Goal: Task Accomplishment & Management: Manage account settings

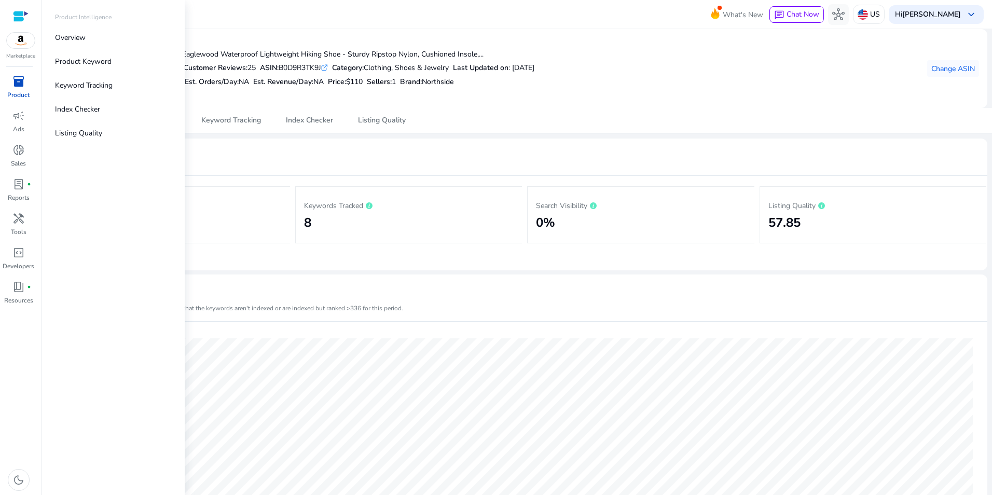
click at [18, 81] on span "inventory_2" at bounding box center [18, 81] width 12 height 12
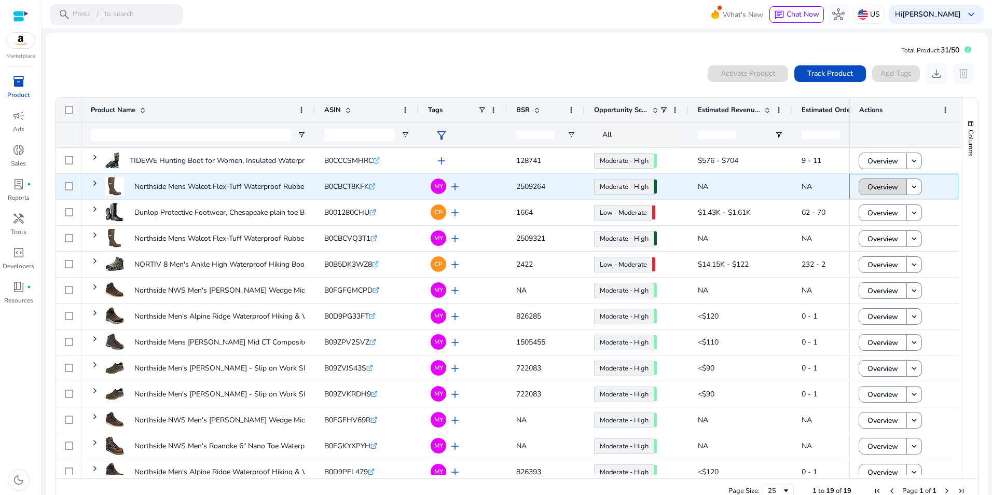
click at [878, 185] on span "Overview" at bounding box center [882, 186] width 31 height 21
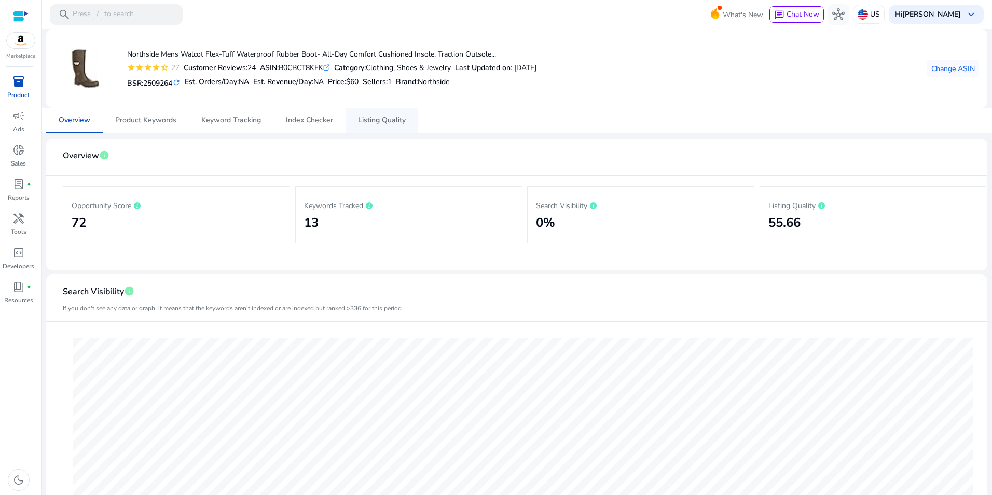
click at [384, 117] on span "Listing Quality" at bounding box center [382, 120] width 48 height 7
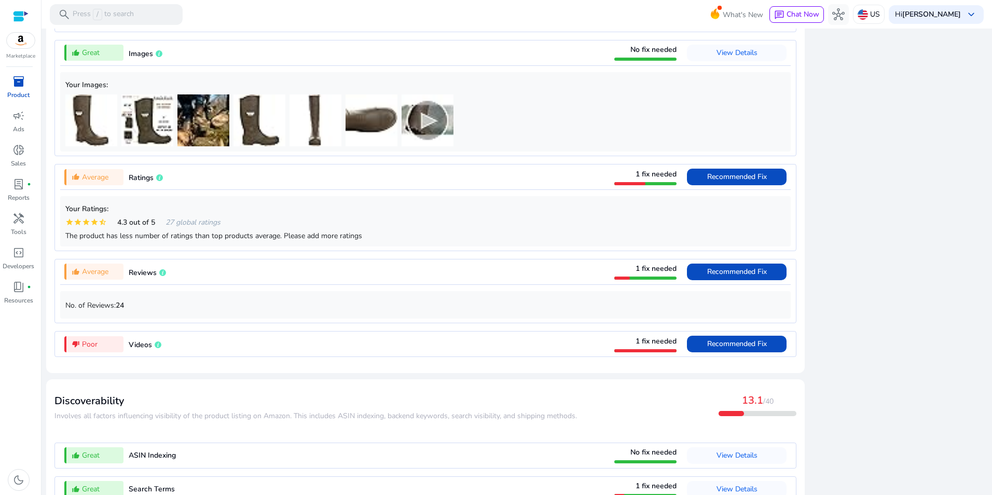
scroll to position [790, 0]
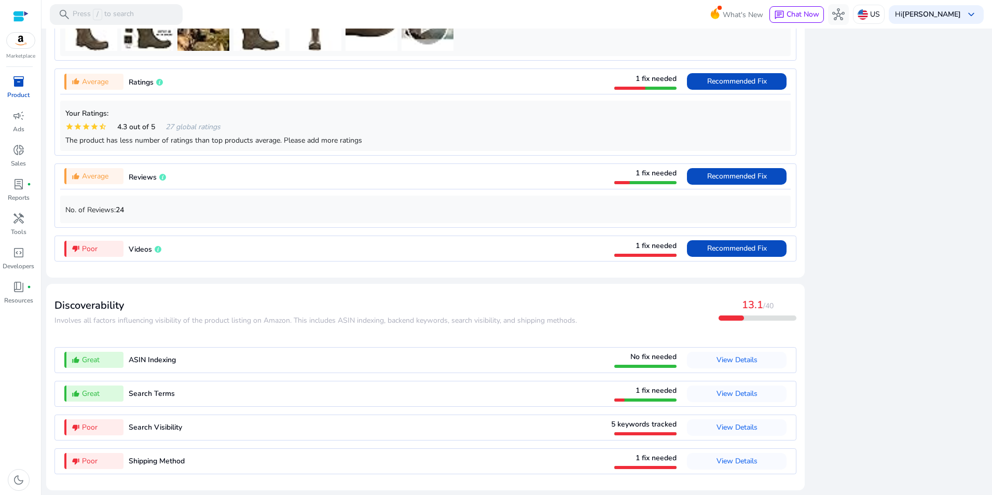
click at [637, 243] on span "1 fix needed" at bounding box center [655, 246] width 41 height 10
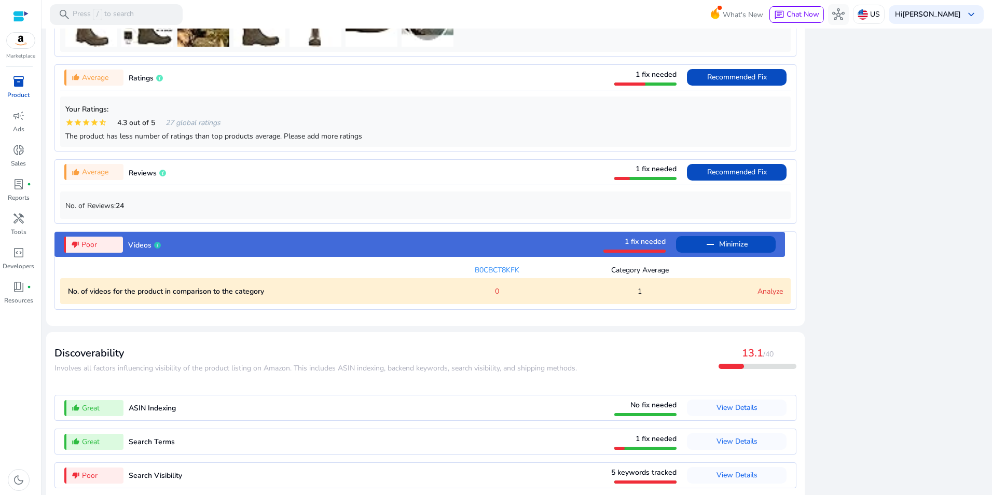
scroll to position [842, 0]
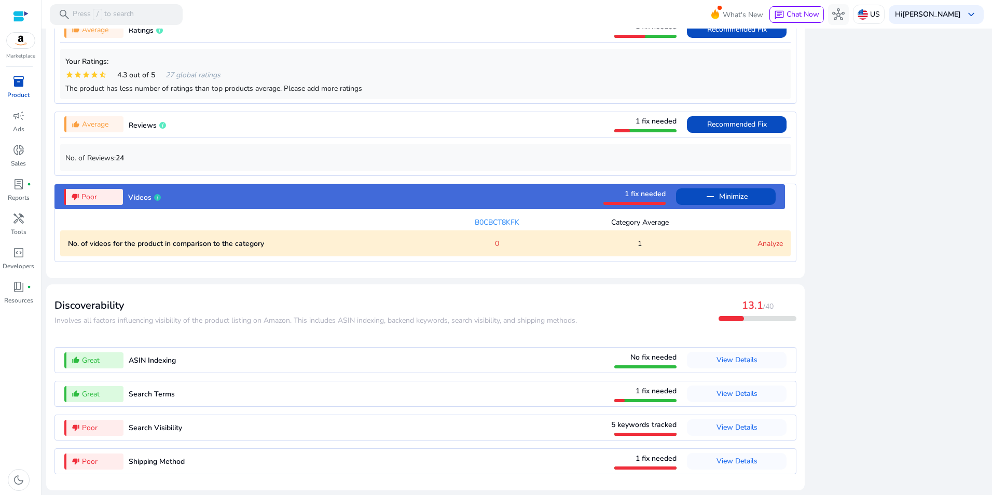
click at [770, 243] on link "Analyze" at bounding box center [769, 244] width 25 height 10
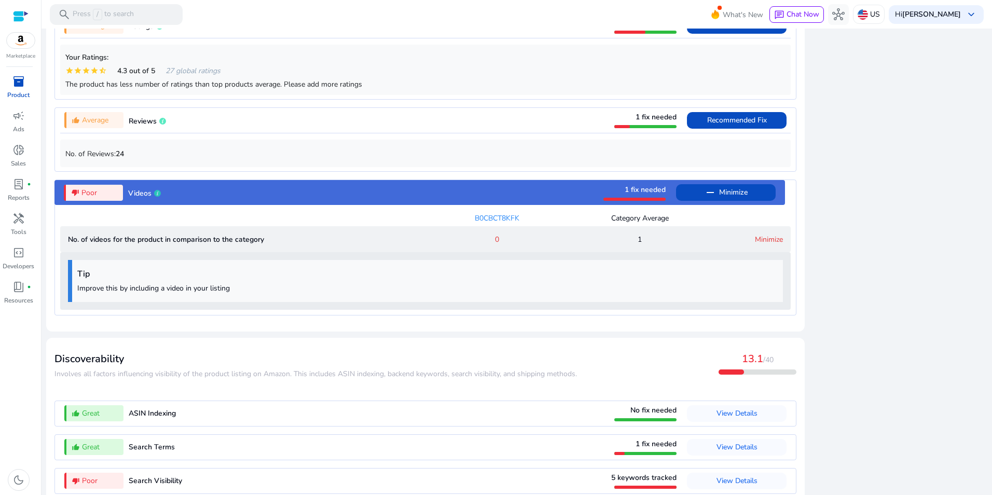
scroll to position [899, 0]
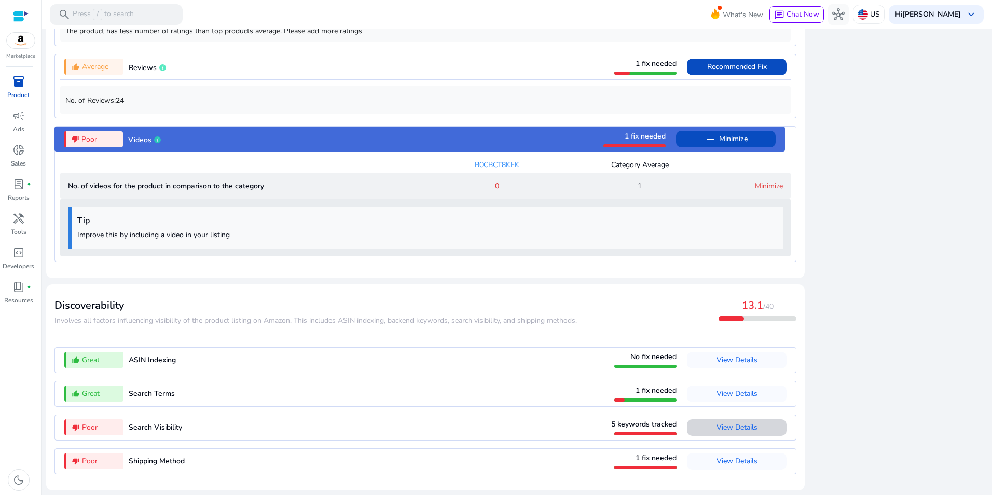
click at [746, 427] on span "View Details" at bounding box center [736, 427] width 41 height 10
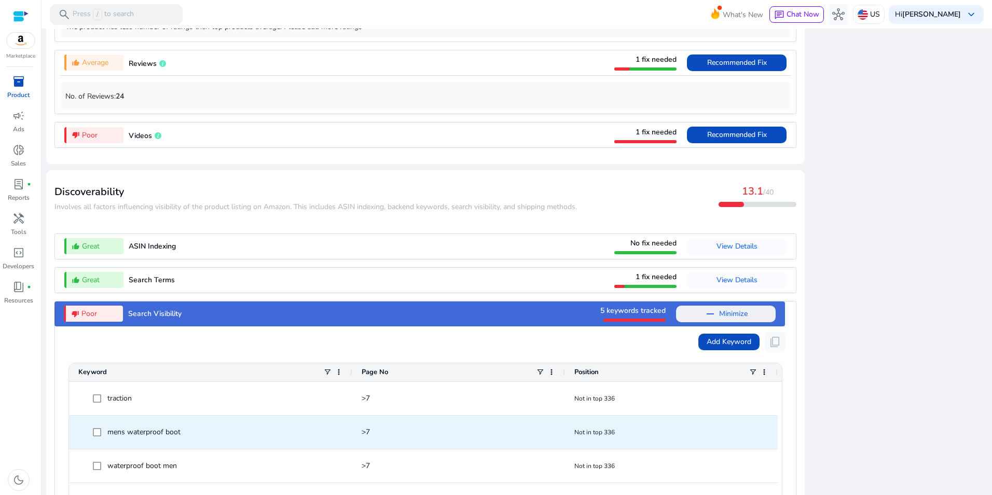
scroll to position [1028, 0]
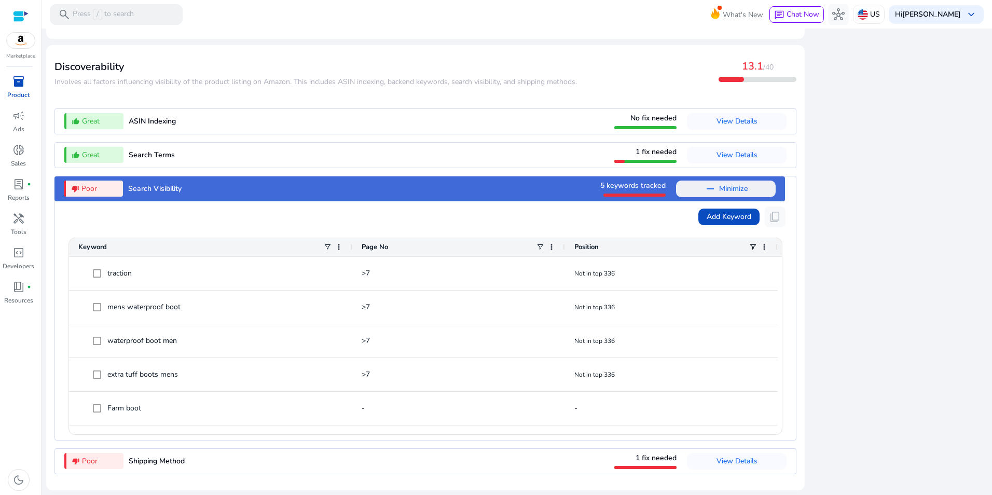
click at [771, 215] on app-icon-holder "content_copy" at bounding box center [774, 216] width 21 height 21
drag, startPoint x: 771, startPoint y: 215, endPoint x: 764, endPoint y: 249, distance: 34.3
click at [764, 249] on span at bounding box center [764, 247] width 8 height 8
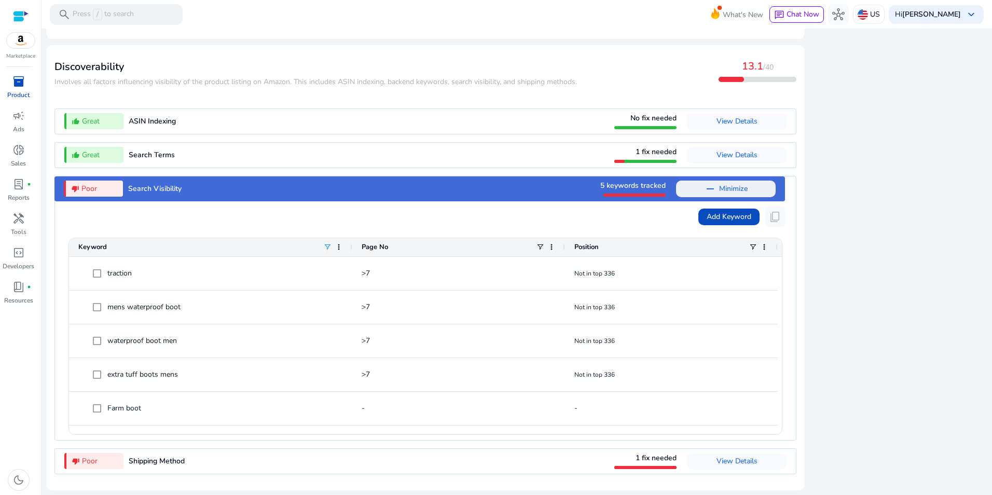
click at [326, 245] on span at bounding box center [327, 247] width 8 height 8
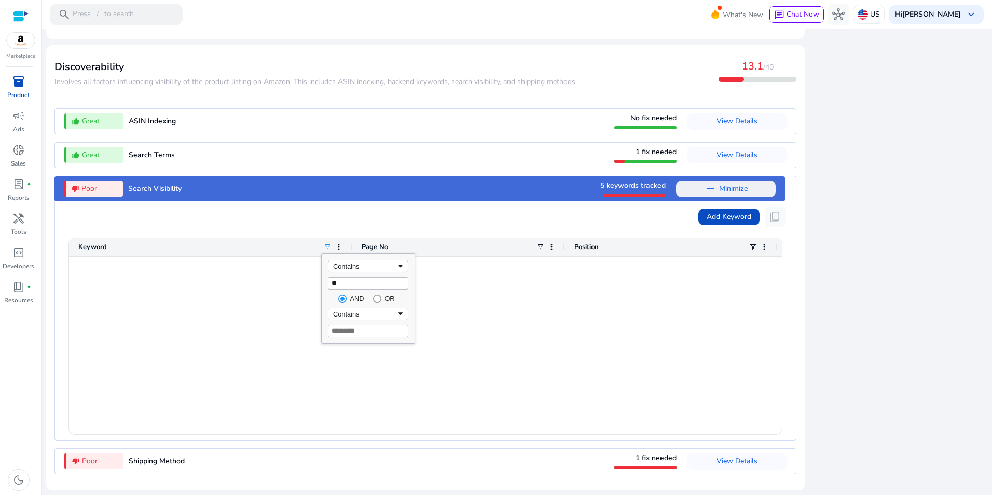
type input "*"
type input "****"
click at [231, 312] on div "Farm boot - -" at bounding box center [425, 345] width 713 height 177
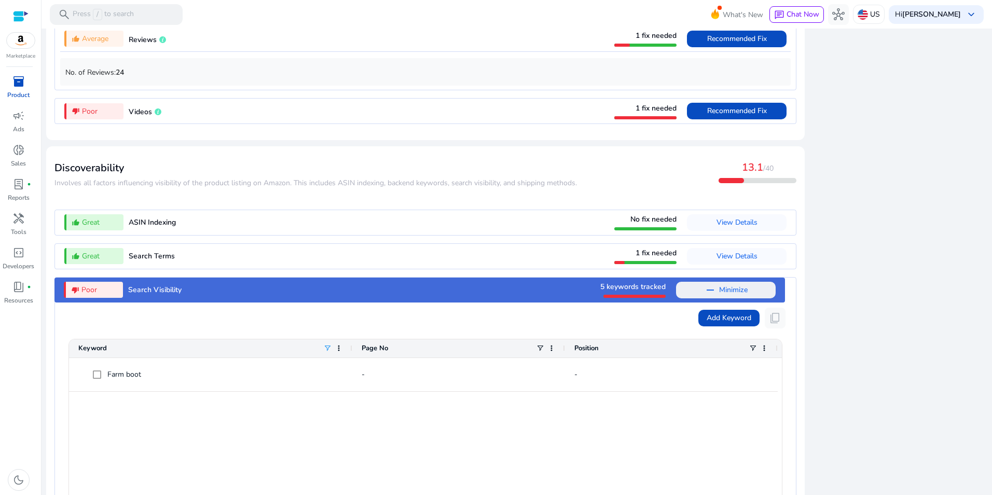
scroll to position [920, 0]
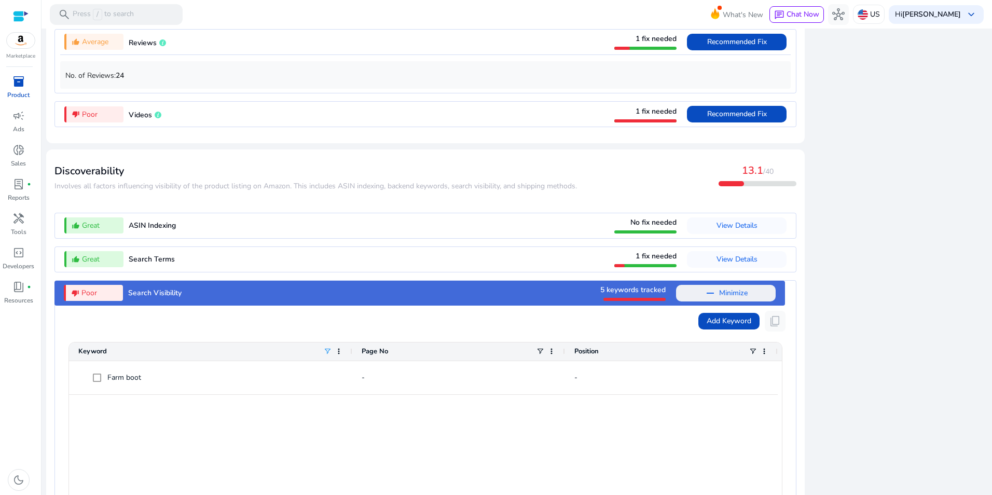
click at [326, 355] on span at bounding box center [327, 351] width 8 height 8
type input "*"
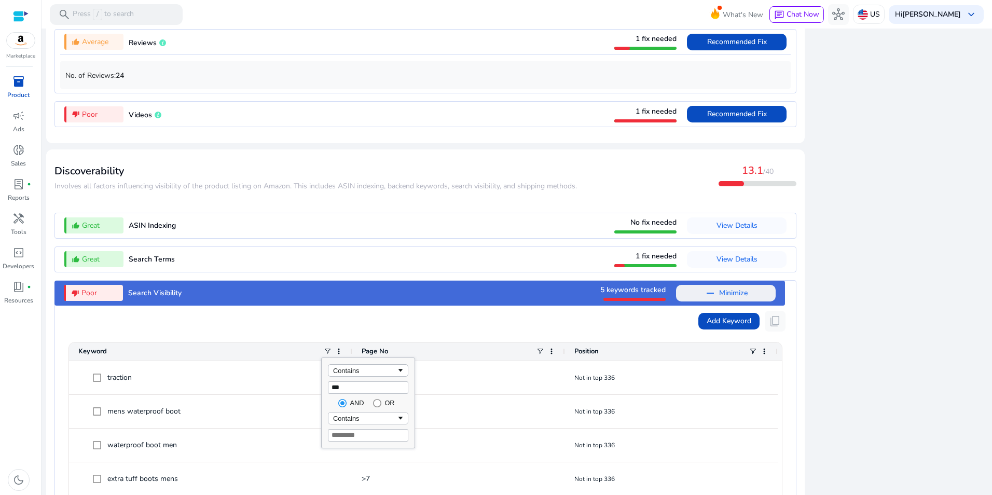
type input "****"
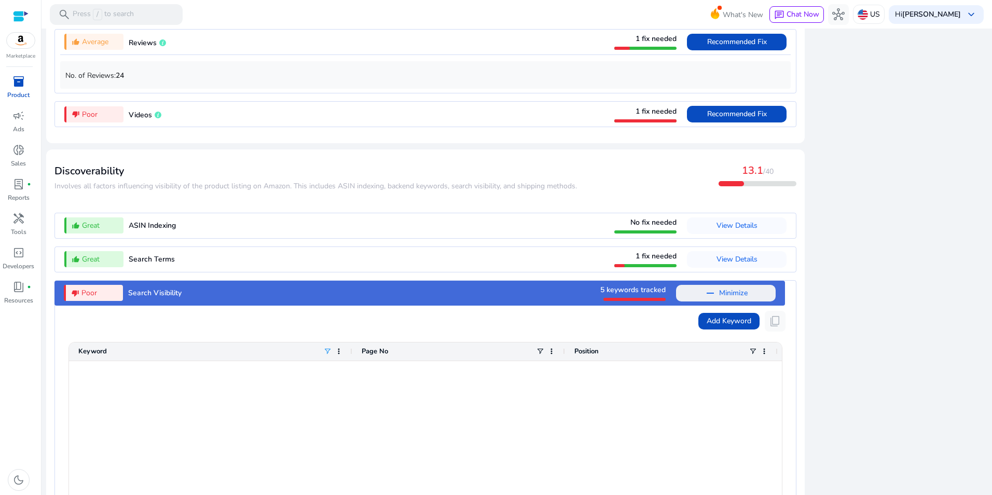
click at [699, 459] on div at bounding box center [425, 449] width 713 height 177
click at [711, 325] on span "Add Keyword" at bounding box center [728, 320] width 45 height 11
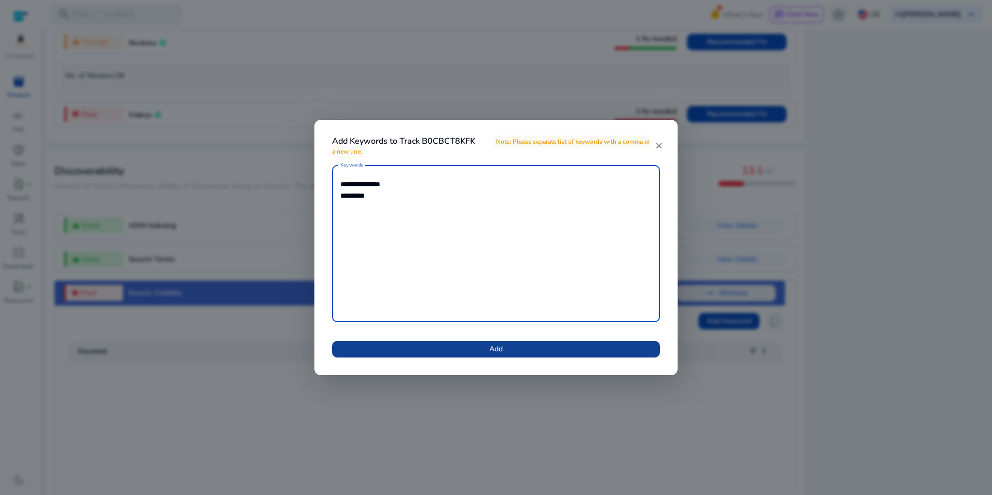
type textarea "**********"
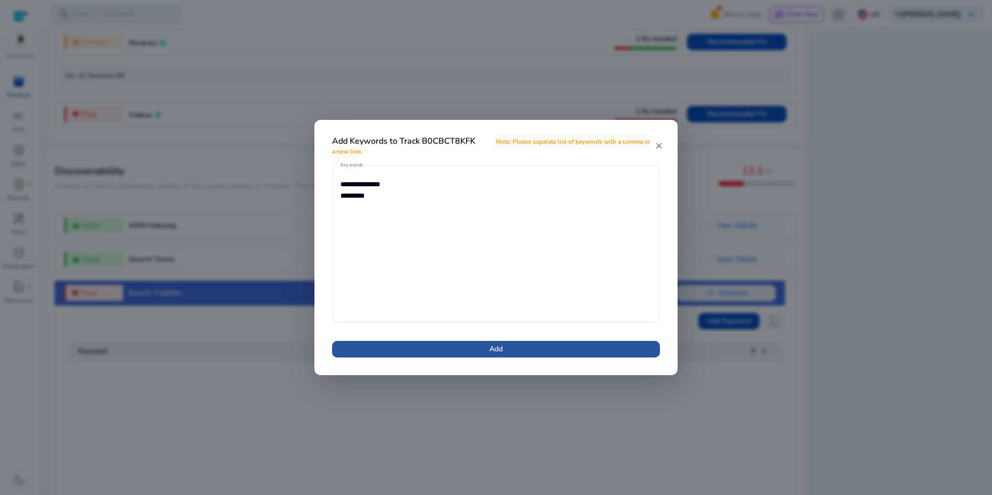
click at [506, 344] on span at bounding box center [496, 349] width 328 height 25
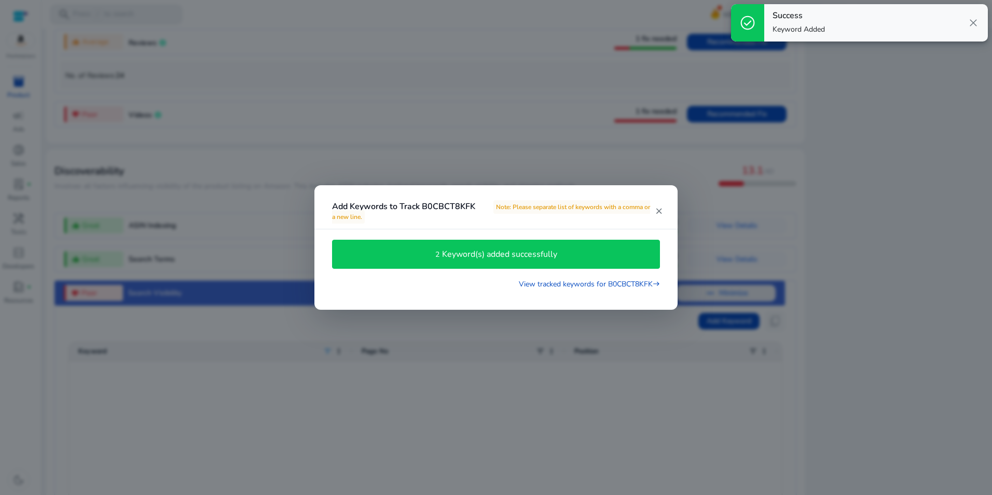
drag, startPoint x: 966, startPoint y: 121, endPoint x: 991, endPoint y: 111, distance: 27.4
click at [966, 121] on div at bounding box center [496, 247] width 992 height 495
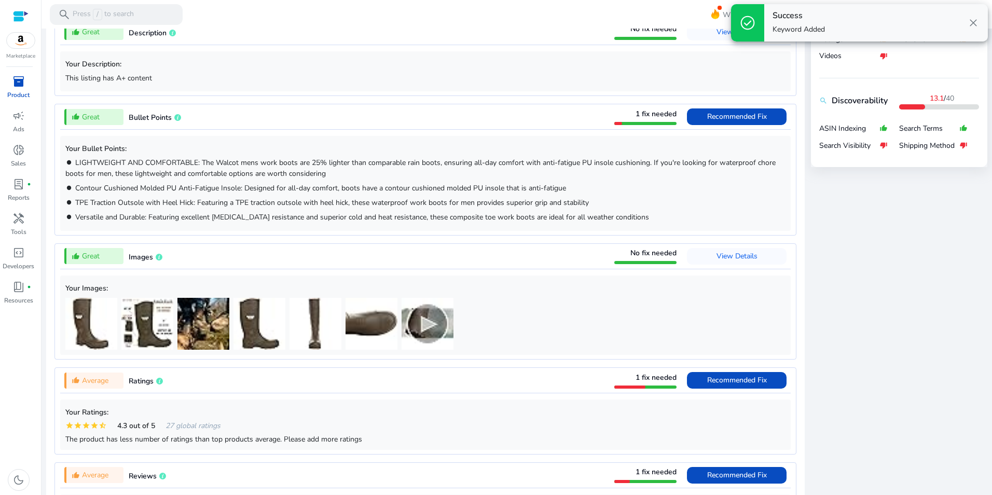
scroll to position [54, 0]
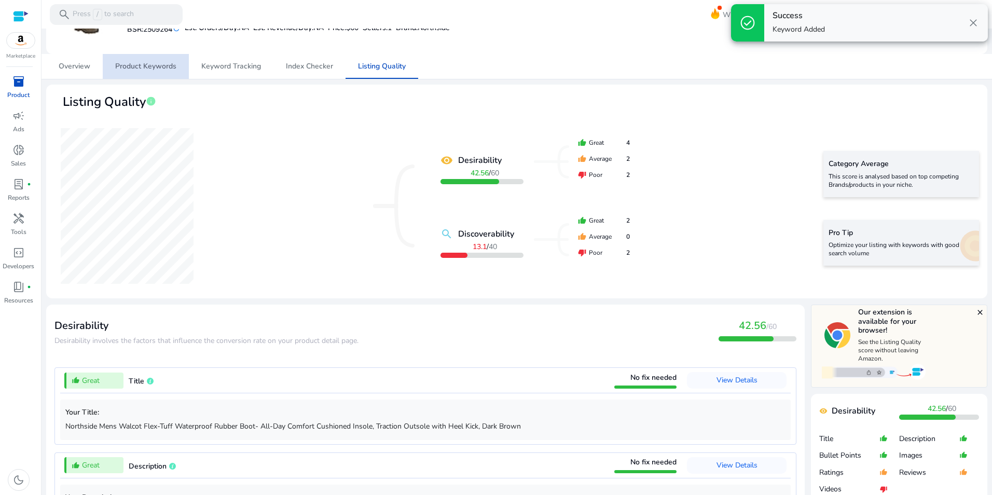
click at [159, 63] on span "Product Keywords" at bounding box center [145, 66] width 61 height 7
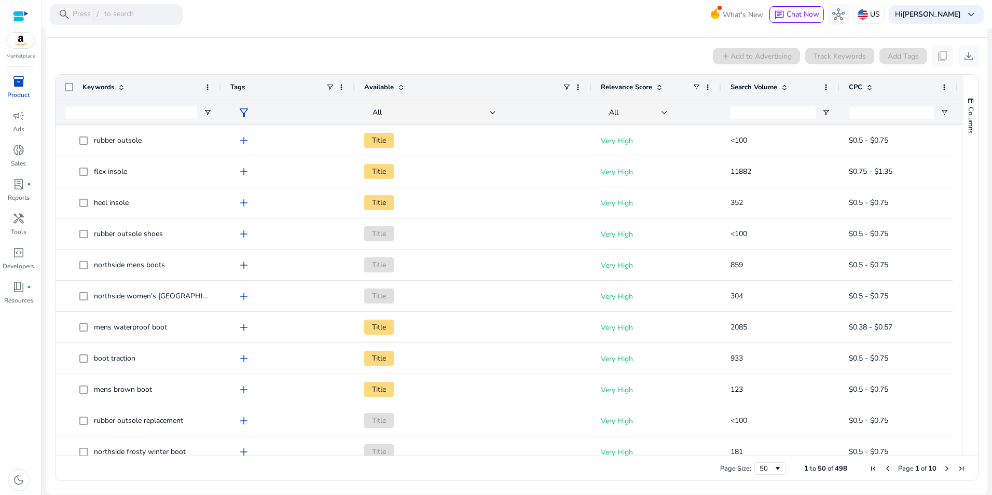
click at [784, 85] on span at bounding box center [784, 87] width 8 height 8
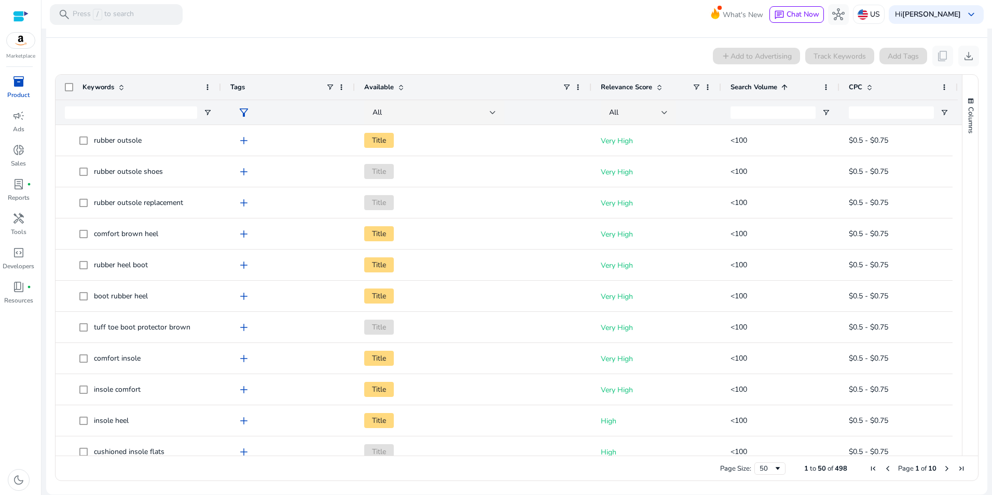
click at [784, 85] on span at bounding box center [784, 87] width 8 height 8
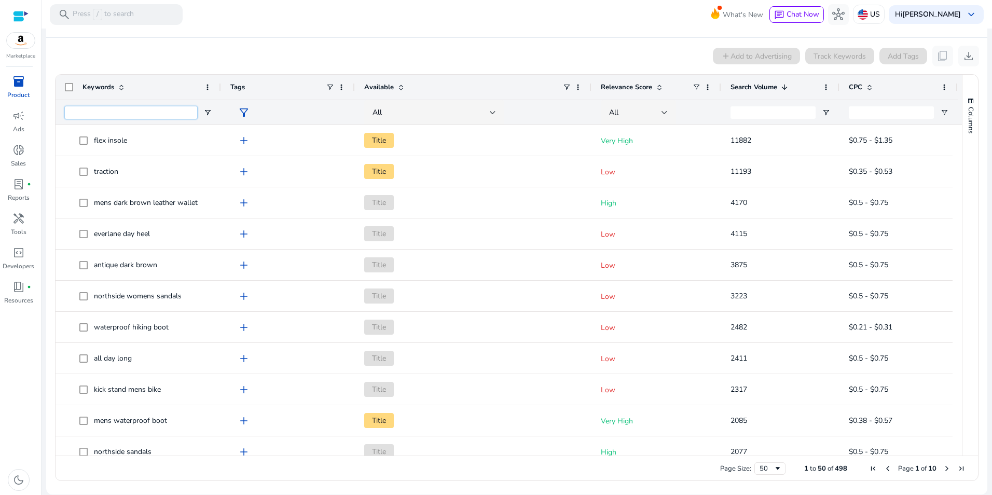
click at [131, 113] on input "Keywords Filter Input" at bounding box center [131, 112] width 132 height 12
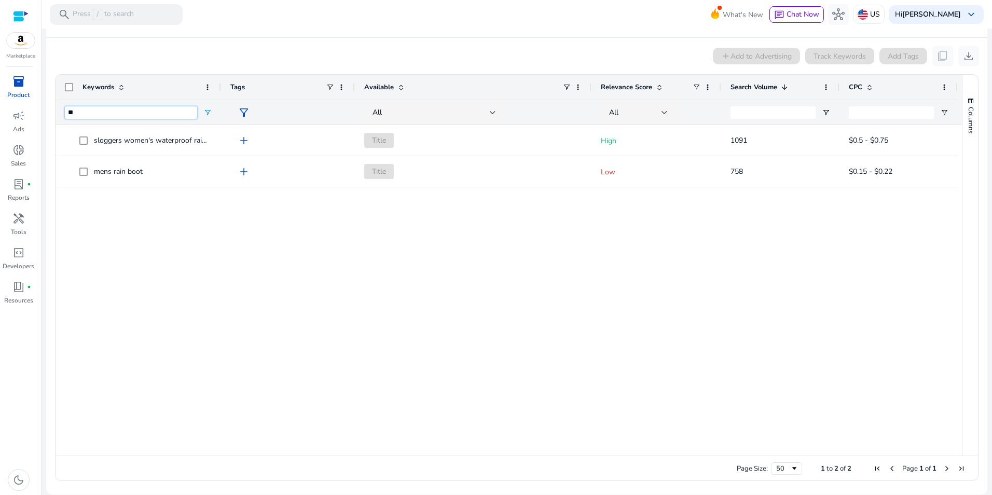
type input "*"
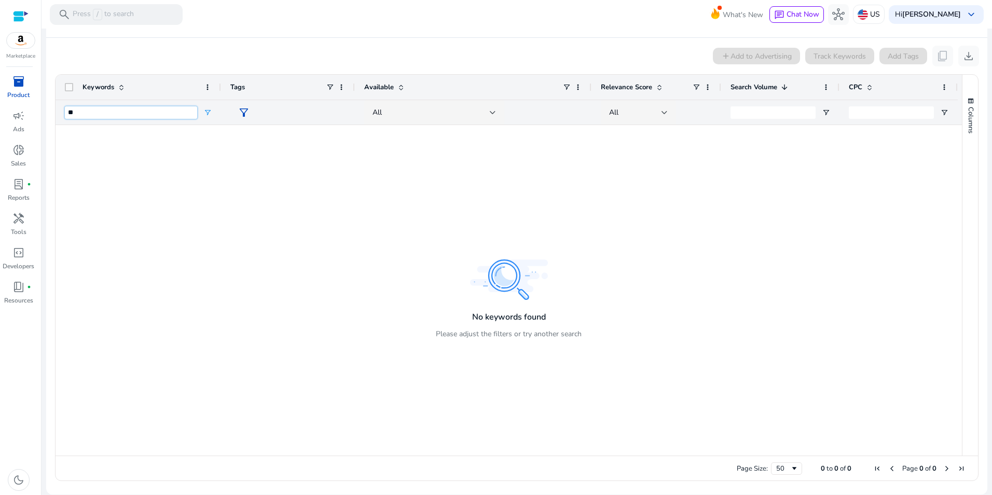
type input "*"
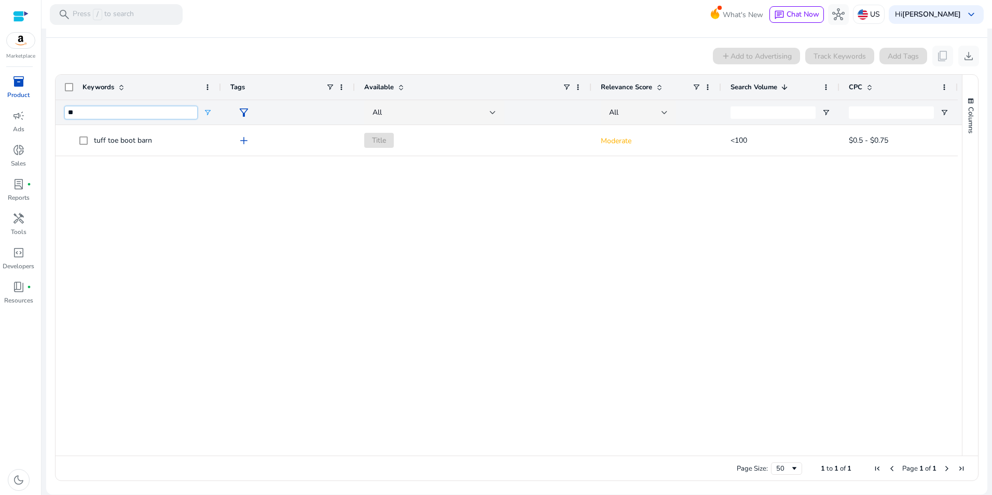
type input "*"
